Goal: Task Accomplishment & Management: Manage account settings

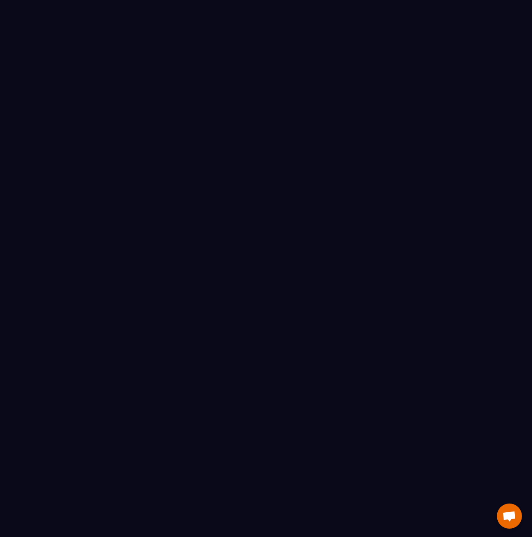
scroll to position [326, 0]
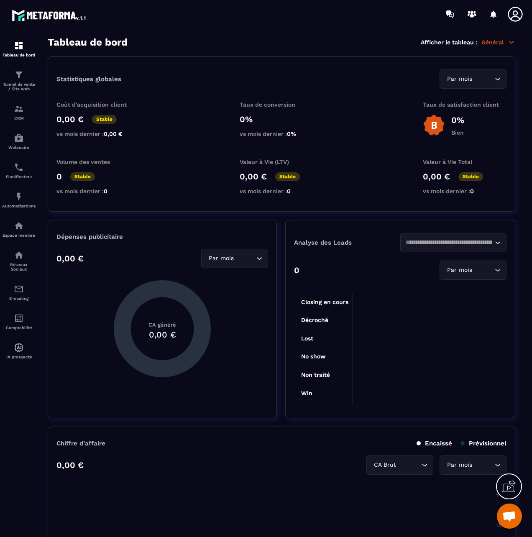
click at [283, 468] on div "0,00 € CA Brut Loading... Par mois Loading..." at bounding box center [281, 465] width 450 height 19
click at [515, 13] on icon at bounding box center [515, 14] width 17 height 17
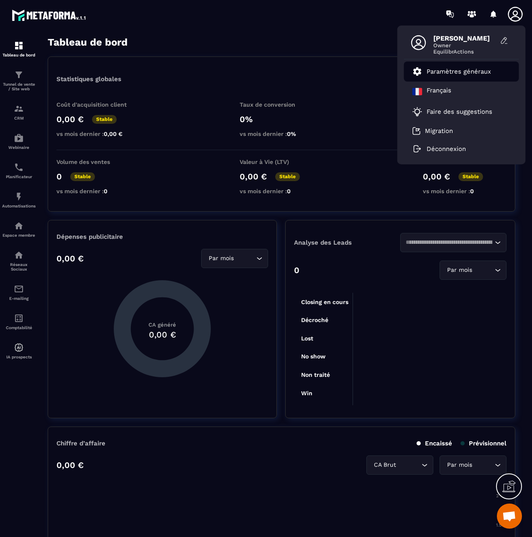
click at [463, 69] on p "Paramètres généraux" at bounding box center [459, 72] width 64 height 8
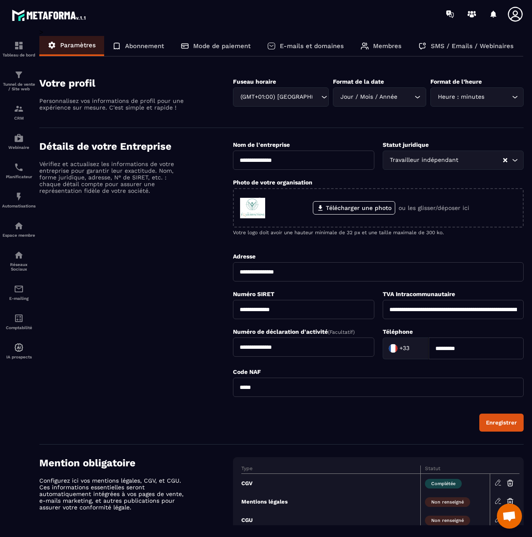
click at [148, 44] on p "Abonnement" at bounding box center [144, 46] width 39 height 8
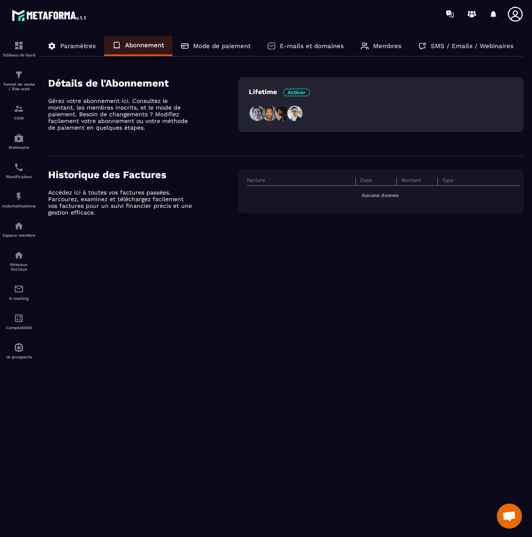
click at [249, 43] on p "Mode de paiement" at bounding box center [221, 46] width 57 height 8
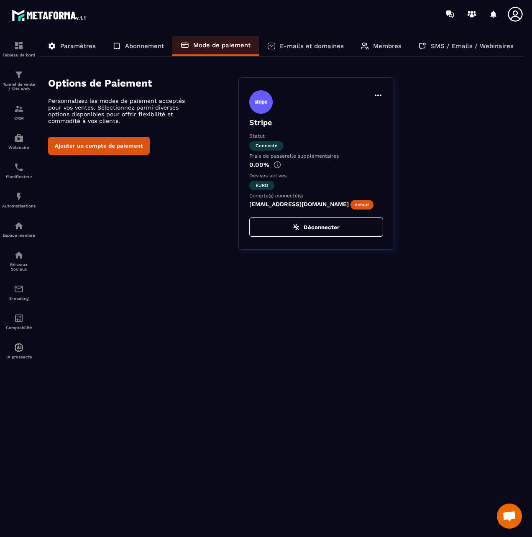
click at [303, 41] on div "E-mails et domaines" at bounding box center [305, 46] width 93 height 20
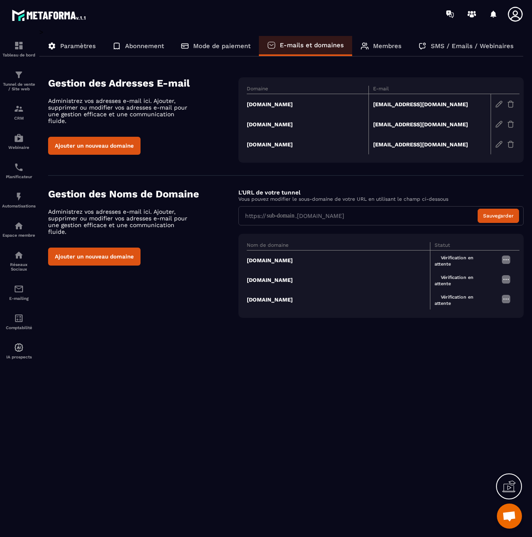
click at [387, 46] on p "Membres" at bounding box center [387, 46] width 28 height 8
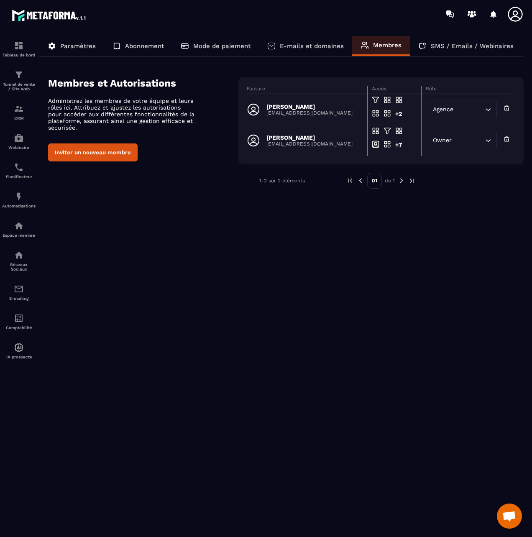
click at [458, 48] on p "SMS / Emails / Webinaires" at bounding box center [472, 46] width 83 height 8
